Goal: Task Accomplishment & Management: Use online tool/utility

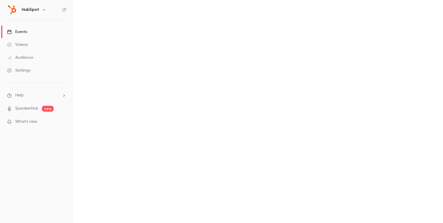
click at [8, 152] on nav "HubSpot Events Videos Audience Settings Help SpeakerHub new What's new" at bounding box center [36, 111] width 73 height 223
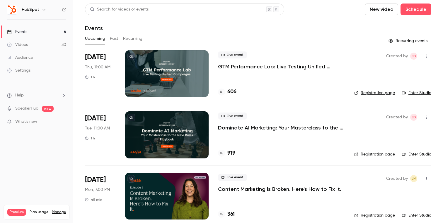
click at [421, 94] on link "Enter Studio" at bounding box center [416, 93] width 29 height 6
click at [412, 93] on link "Enter Studio" at bounding box center [416, 93] width 29 height 6
click at [419, 93] on link "Enter Studio" at bounding box center [416, 93] width 29 height 6
